Goal: Check status: Check status

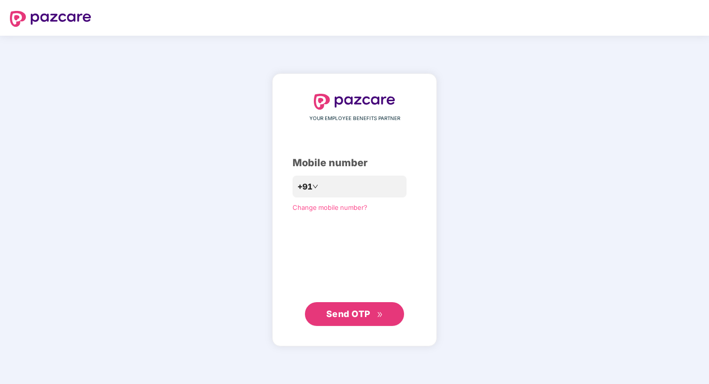
click at [375, 316] on span "Send OTP" at bounding box center [354, 314] width 57 height 14
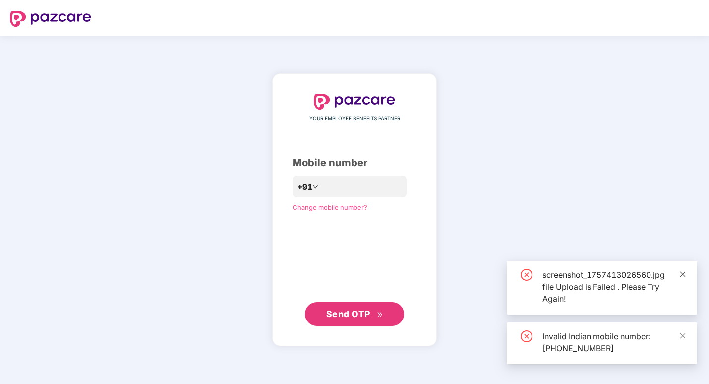
click at [684, 279] on link at bounding box center [683, 274] width 7 height 11
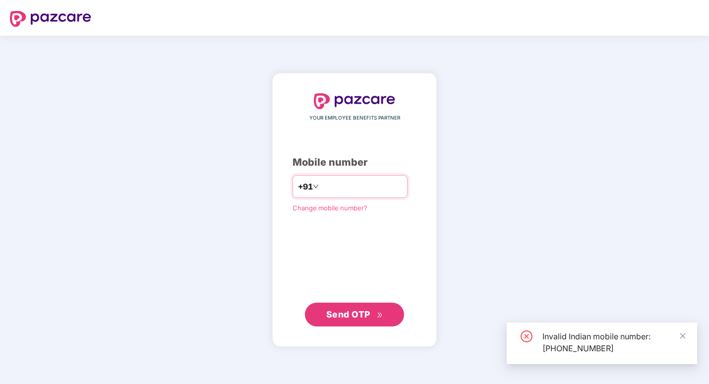
drag, startPoint x: 302, startPoint y: 192, endPoint x: 310, endPoint y: 191, distance: 8.1
click at [313, 192] on span at bounding box center [316, 187] width 6 height 12
click at [321, 189] on input "**********" at bounding box center [361, 187] width 81 height 16
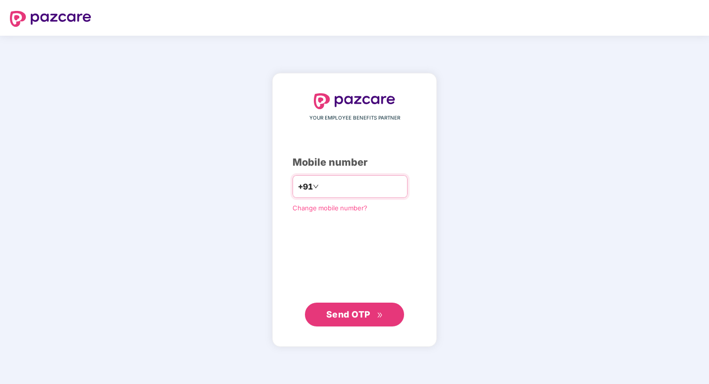
type input "**********"
click at [347, 306] on button "Send OTP" at bounding box center [354, 314] width 99 height 24
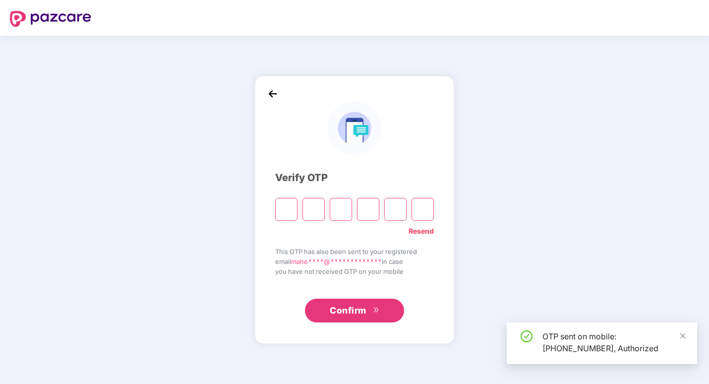
type input "*"
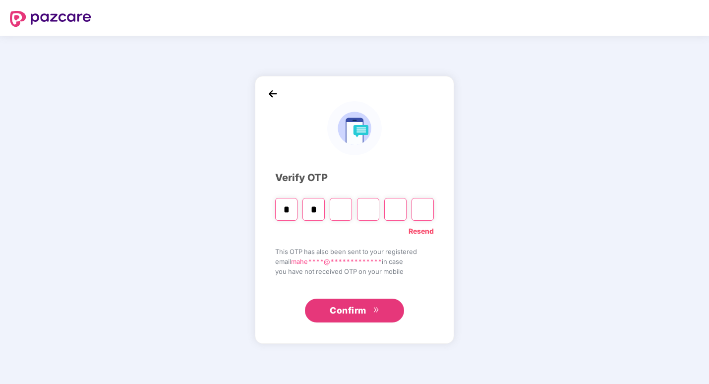
type input "*"
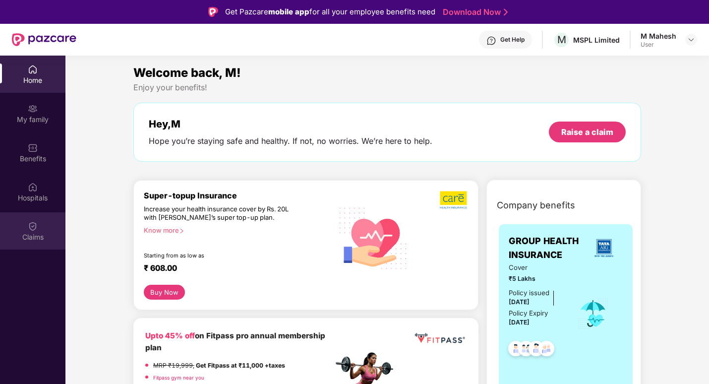
click at [29, 225] on img at bounding box center [33, 226] width 10 height 10
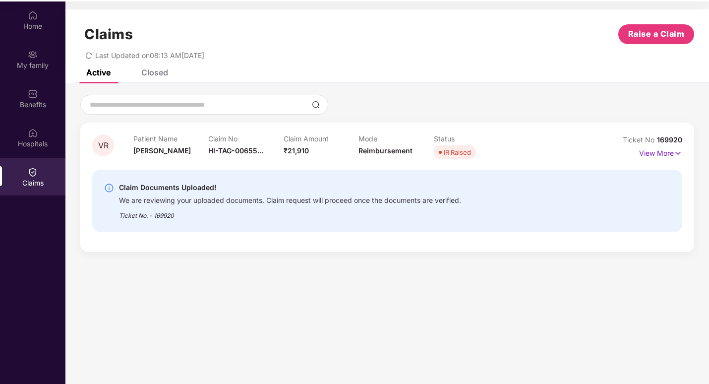
scroll to position [56, 0]
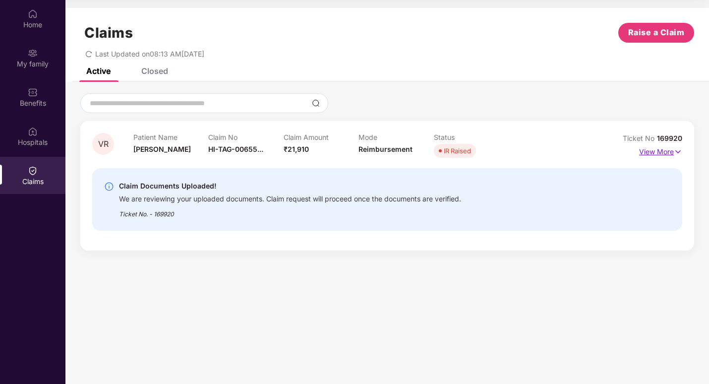
click at [671, 145] on p "View More" at bounding box center [661, 150] width 43 height 13
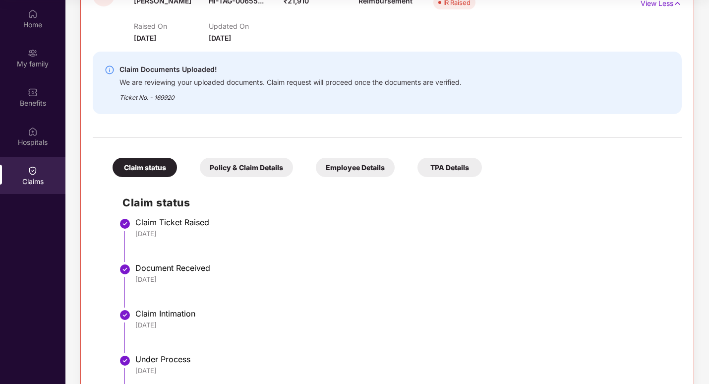
scroll to position [0, 0]
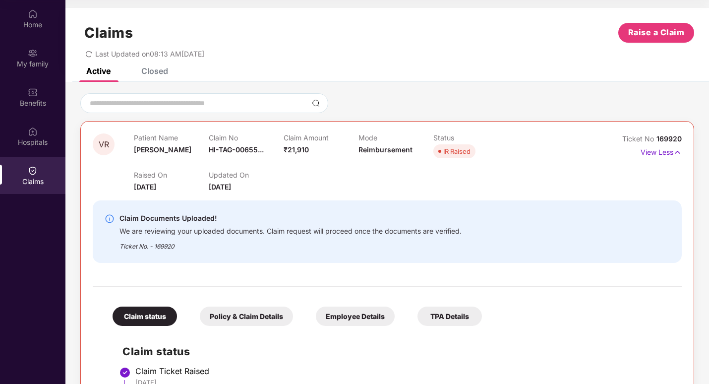
click at [37, 176] on div "Claims" at bounding box center [32, 175] width 65 height 37
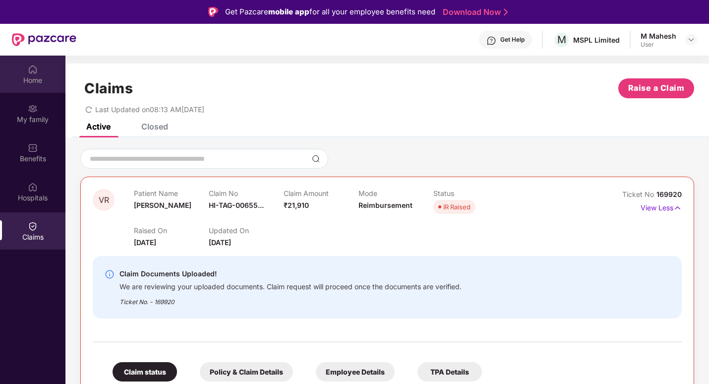
click at [37, 84] on div "Home" at bounding box center [32, 80] width 65 height 10
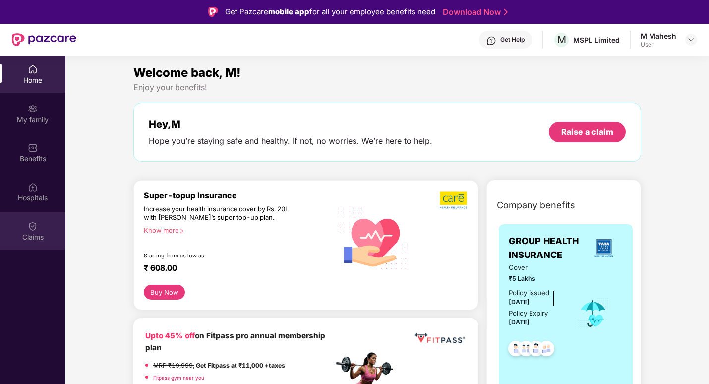
click at [29, 227] on img at bounding box center [33, 226] width 10 height 10
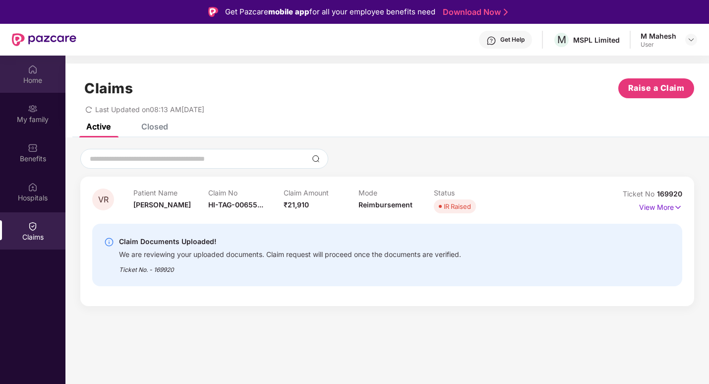
click at [25, 74] on div "Home" at bounding box center [32, 74] width 65 height 37
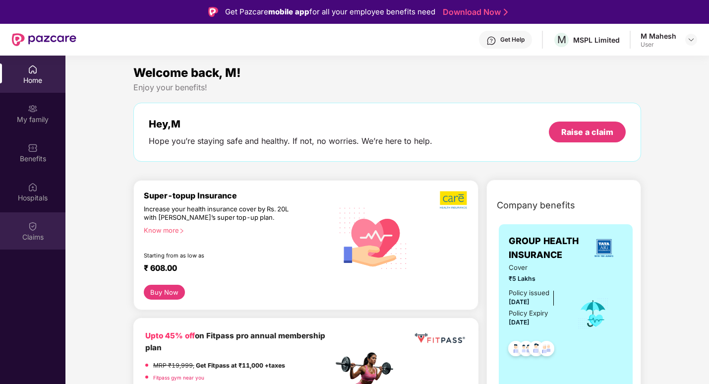
click at [37, 221] on img at bounding box center [33, 226] width 10 height 10
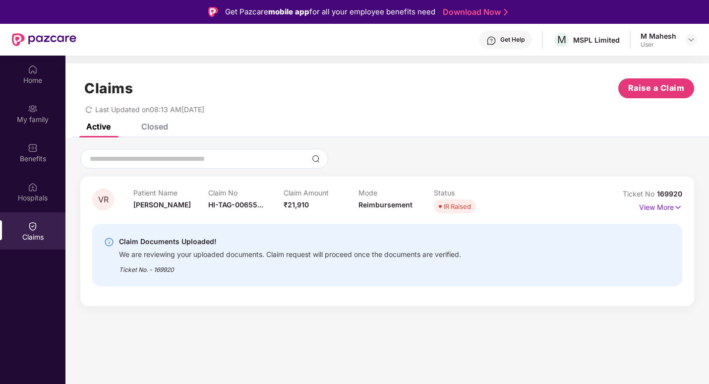
click at [237, 248] on div "We are reviewing your uploaded documents. Claim request will proceed once the d…" at bounding box center [290, 253] width 342 height 11
drag, startPoint x: 237, startPoint y: 248, endPoint x: 167, endPoint y: 252, distance: 70.6
click at [167, 252] on div "We are reviewing your uploaded documents. Claim request will proceed once the d…" at bounding box center [290, 253] width 342 height 11
click at [669, 207] on p "View More" at bounding box center [661, 205] width 43 height 13
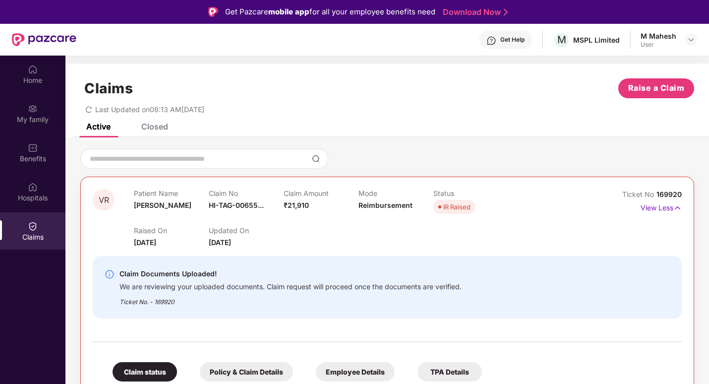
click at [241, 370] on div "Policy & Claim Details" at bounding box center [246, 371] width 93 height 19
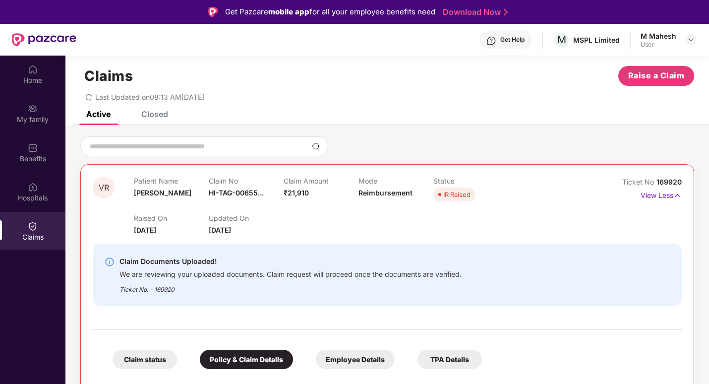
scroll to position [7, 0]
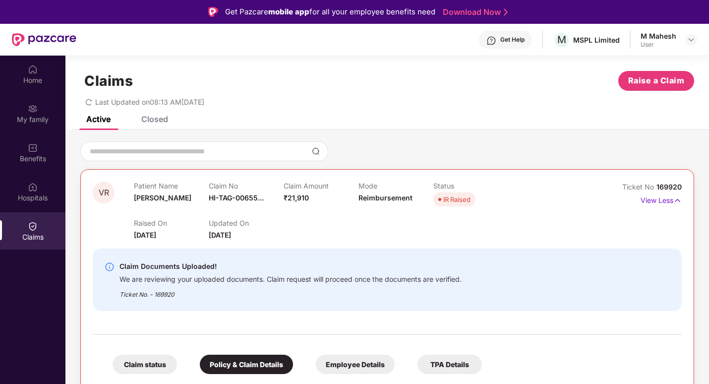
click at [374, 362] on div "Employee Details" at bounding box center [355, 364] width 79 height 19
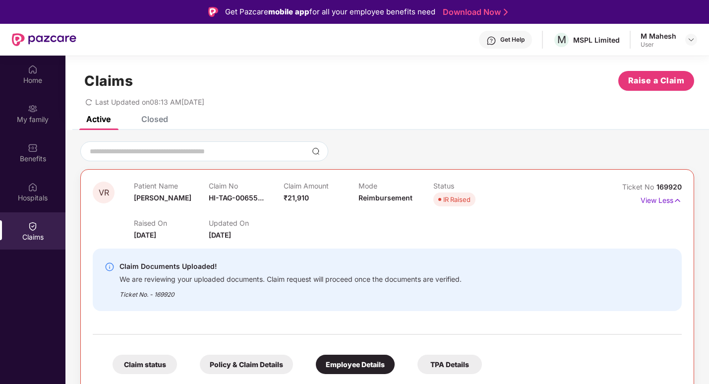
click at [433, 364] on div "TPA Details" at bounding box center [450, 364] width 64 height 19
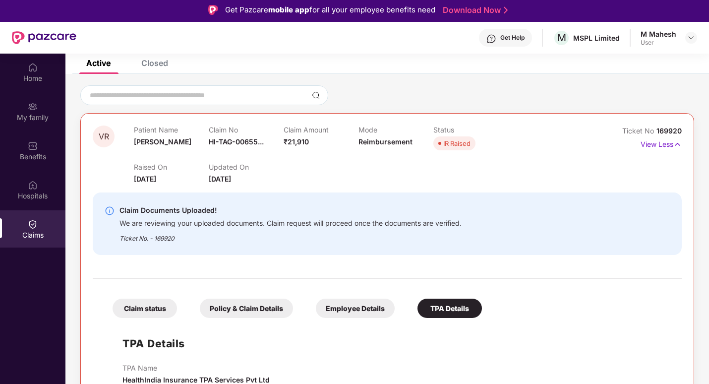
scroll to position [0, 0]
